Goal: Obtain resource: Obtain resource

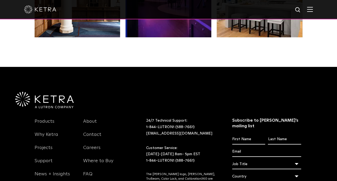
scroll to position [1126, 0]
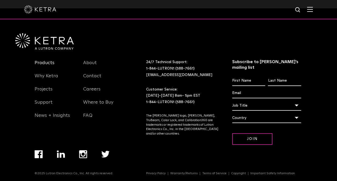
click at [45, 64] on link "Products" at bounding box center [45, 66] width 20 height 12
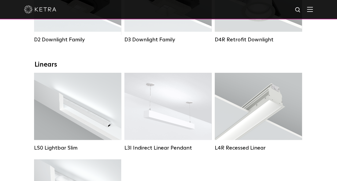
scroll to position [154, 0]
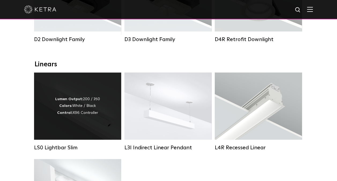
click at [94, 107] on div "Lumen Output: 200 / 350 Colors: White / Black Control: X96 Controller" at bounding box center [77, 106] width 45 height 20
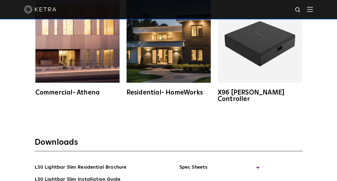
scroll to position [842, 0]
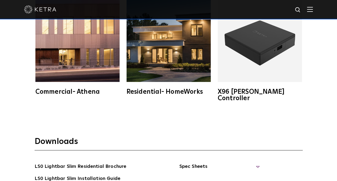
click at [182, 162] on span "Spec Sheets" at bounding box center [219, 168] width 80 height 12
click at [192, 174] on link "LS0 Lightbar Slim Spec Sheet" at bounding box center [220, 178] width 69 height 9
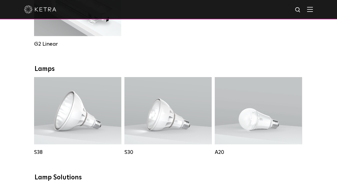
scroll to position [417, 0]
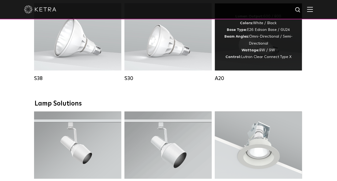
click at [253, 52] on strong "Wattage:" at bounding box center [250, 50] width 18 height 4
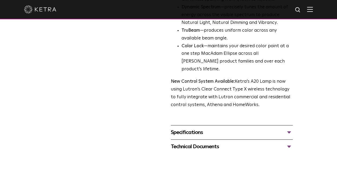
scroll to position [194, 0]
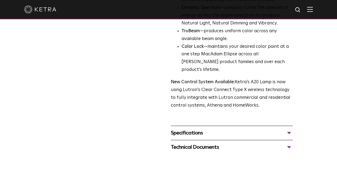
click at [199, 128] on div "Specifications" at bounding box center [232, 132] width 122 height 9
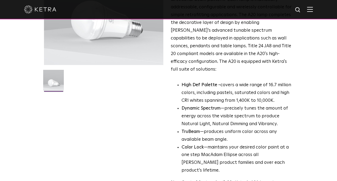
scroll to position [0, 0]
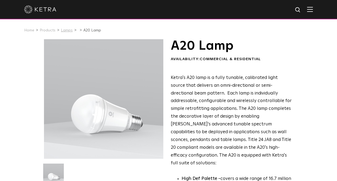
click at [63, 32] on link "Lamps" at bounding box center [67, 30] width 12 height 4
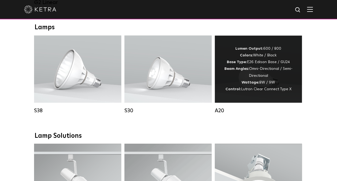
scroll to position [383, 0]
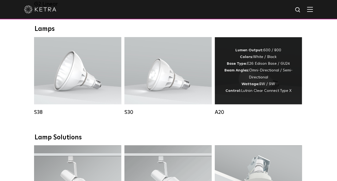
click at [257, 40] on div "Lamps S38 Lumen Output: 1100 Colors: White / Black Base Type: E26 Edison Base /…" at bounding box center [169, 74] width 268 height 98
click at [251, 71] on div "Lumen Output: 600 / 800 Colors: White / Black Base Type: E26 Edison Base / GU24…" at bounding box center [258, 70] width 71 height 47
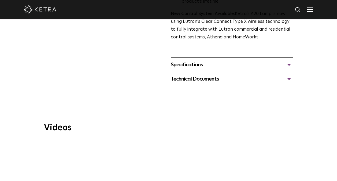
scroll to position [262, 0]
click at [289, 75] on div "Technical Documents" at bounding box center [232, 79] width 122 height 9
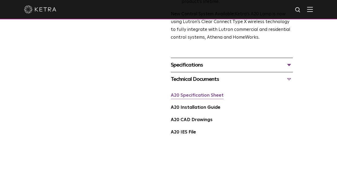
click at [205, 93] on link "A20 Specification Sheet" at bounding box center [197, 95] width 53 height 5
